Goal: Transaction & Acquisition: Purchase product/service

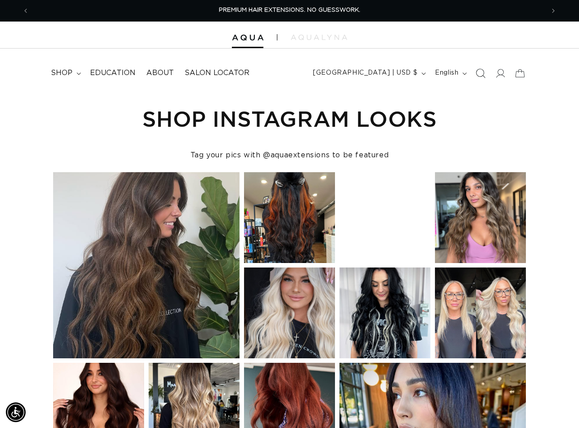
click at [477, 74] on icon "Search" at bounding box center [480, 72] width 9 height 9
click at [477, 74] on icon "Search" at bounding box center [480, 73] width 9 height 9
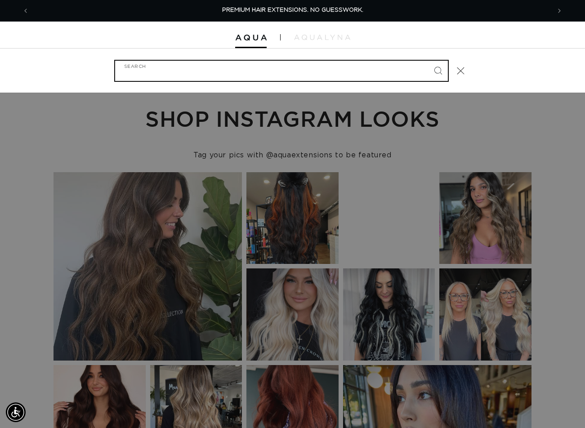
click at [259, 73] on input "Search" at bounding box center [281, 71] width 333 height 20
paste input "22" FUSION #62"
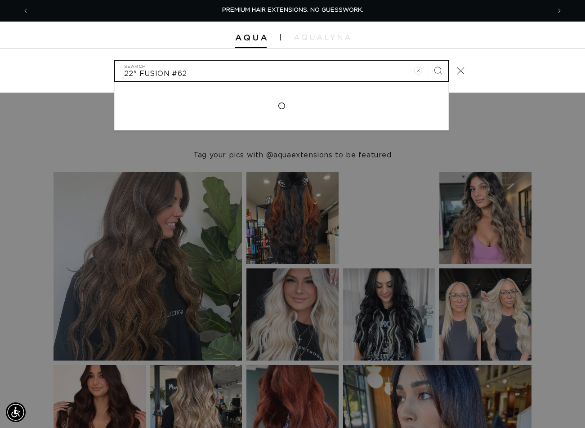
type input "22" FUSION #62"
click at [428, 61] on button "Search" at bounding box center [438, 71] width 20 height 20
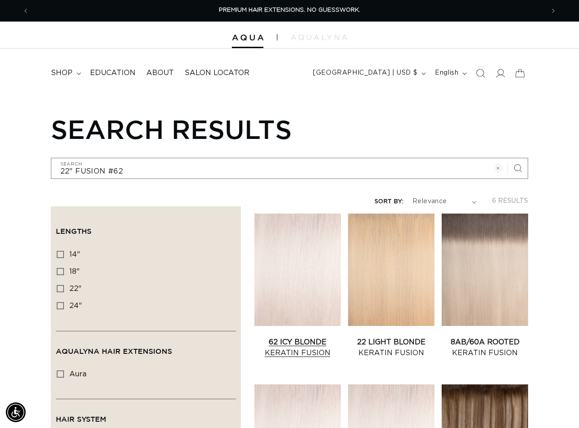
click at [305, 337] on link "62 Icy Blonde Keratin Fusion" at bounding box center [297, 348] width 86 height 22
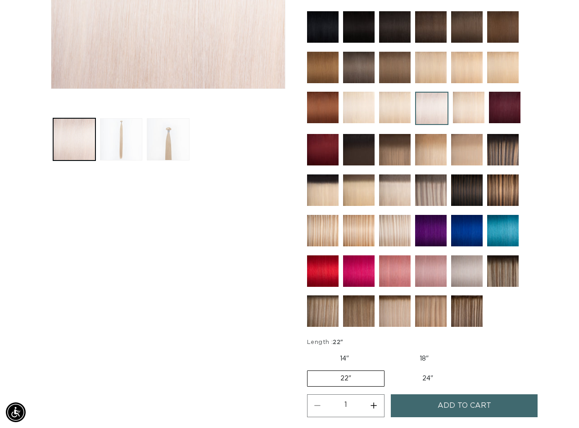
scroll to position [360, 0]
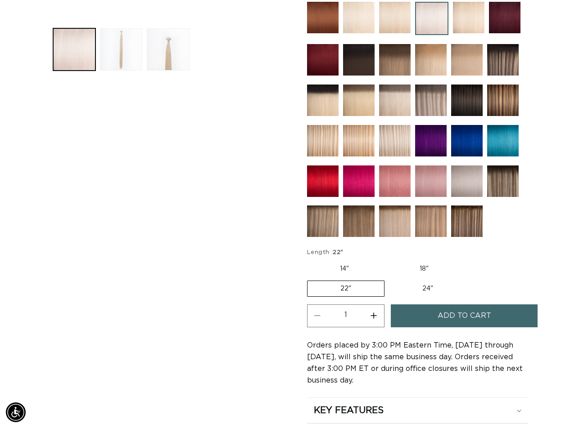
click at [374, 313] on button "Increase quantity for 62 Icy Blonde - Keratin Fusion" at bounding box center [374, 316] width 20 height 23
type input "2"
click at [466, 313] on span "Add to cart" at bounding box center [464, 316] width 54 height 23
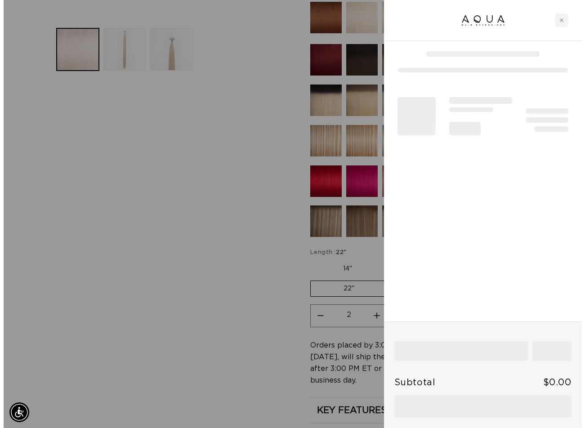
scroll to position [364, 0]
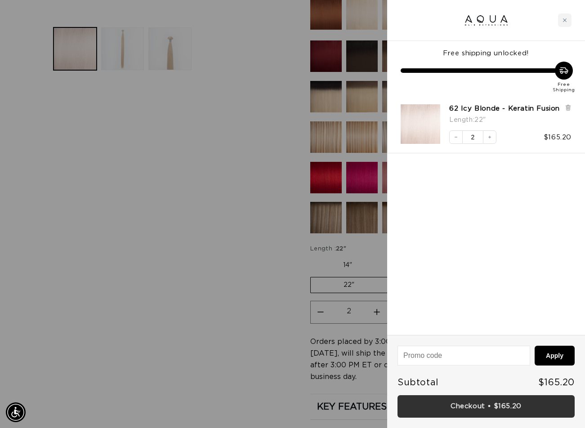
click at [470, 406] on link "Checkout • $165.20" at bounding box center [486, 407] width 177 height 23
